Goal: Check status: Check status

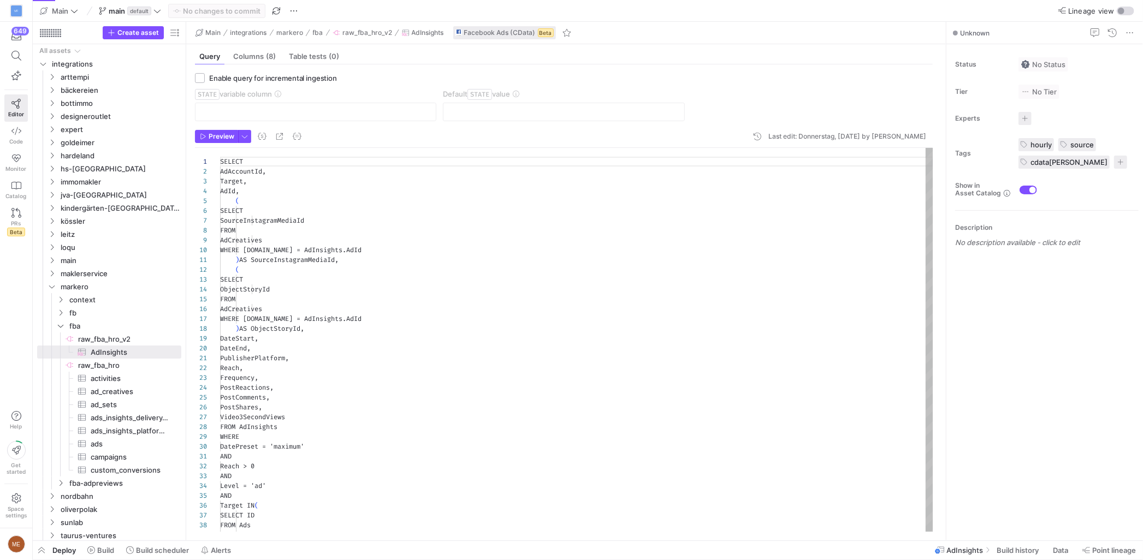
scroll to position [98, 0]
